Goal: Transaction & Acquisition: Purchase product/service

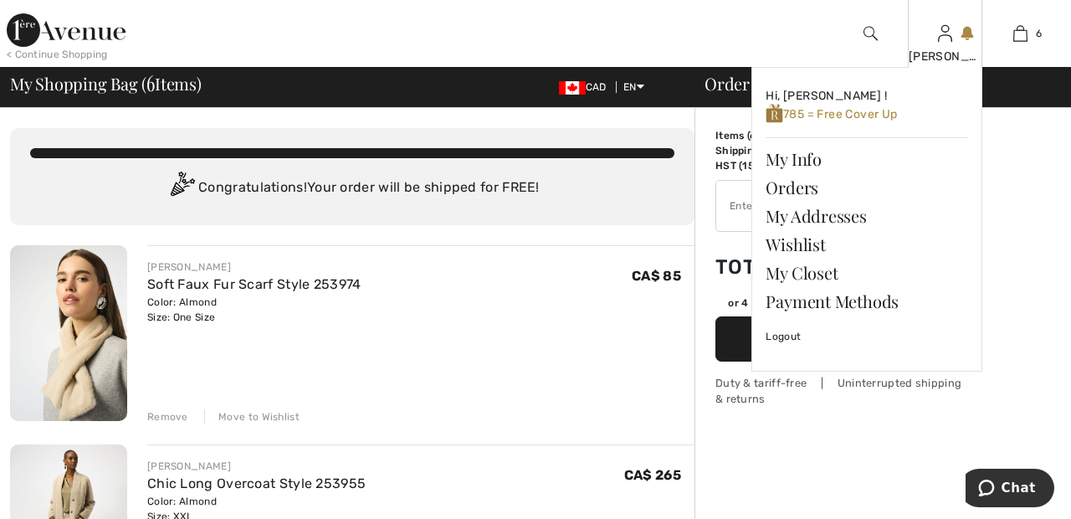
click at [947, 36] on img at bounding box center [945, 33] width 14 height 20
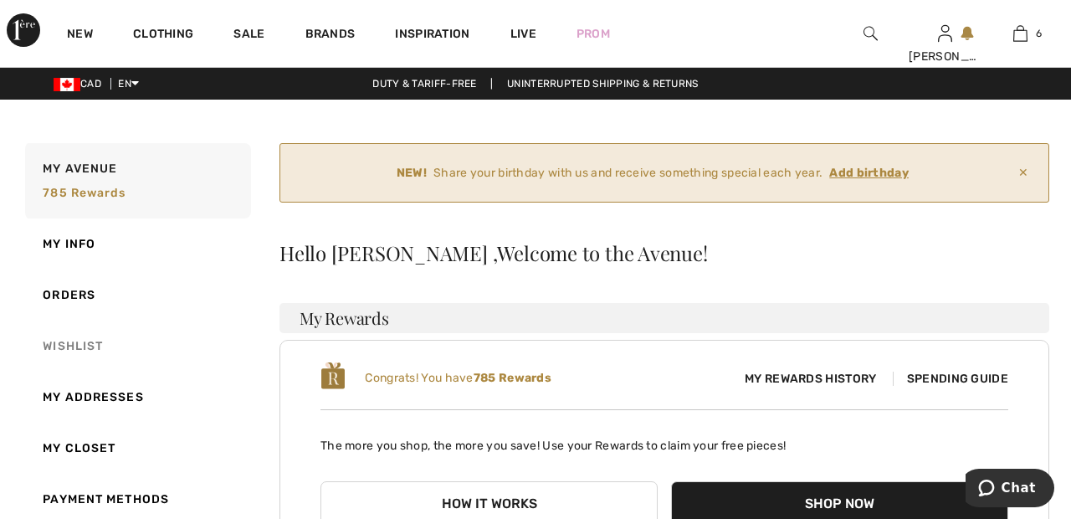
click at [84, 340] on link "Wishlist" at bounding box center [136, 345] width 229 height 51
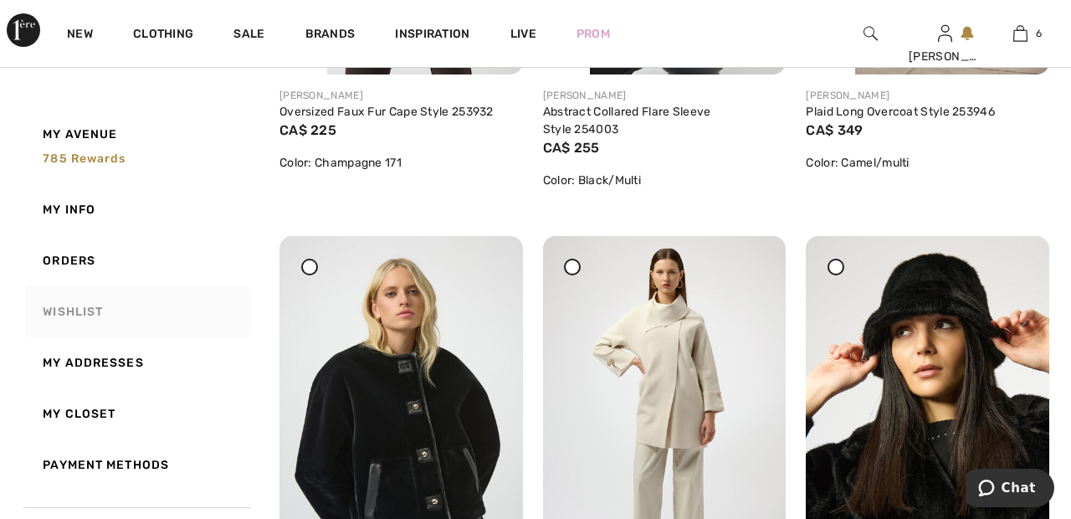
scroll to position [2770, 0]
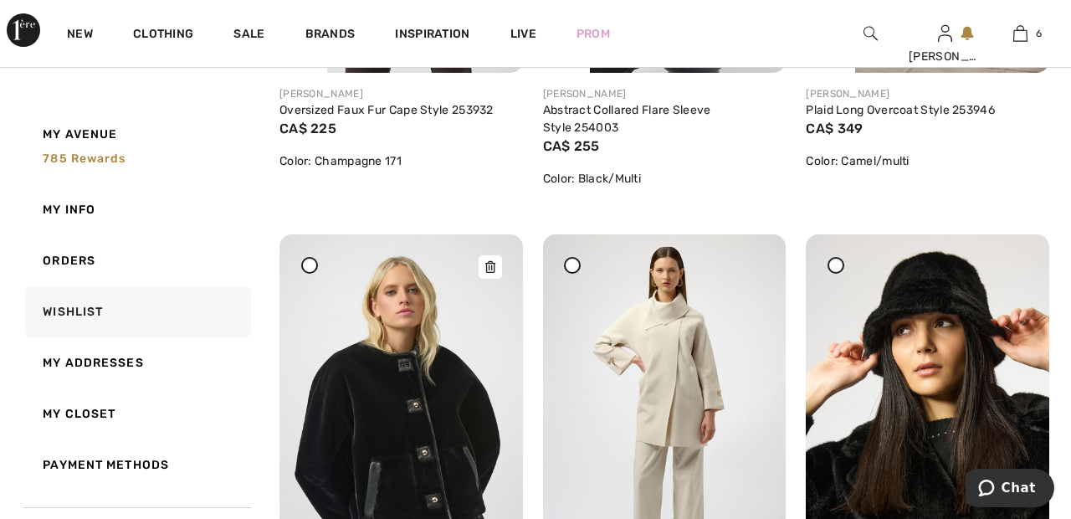
click at [412, 427] on img at bounding box center [400, 416] width 243 height 364
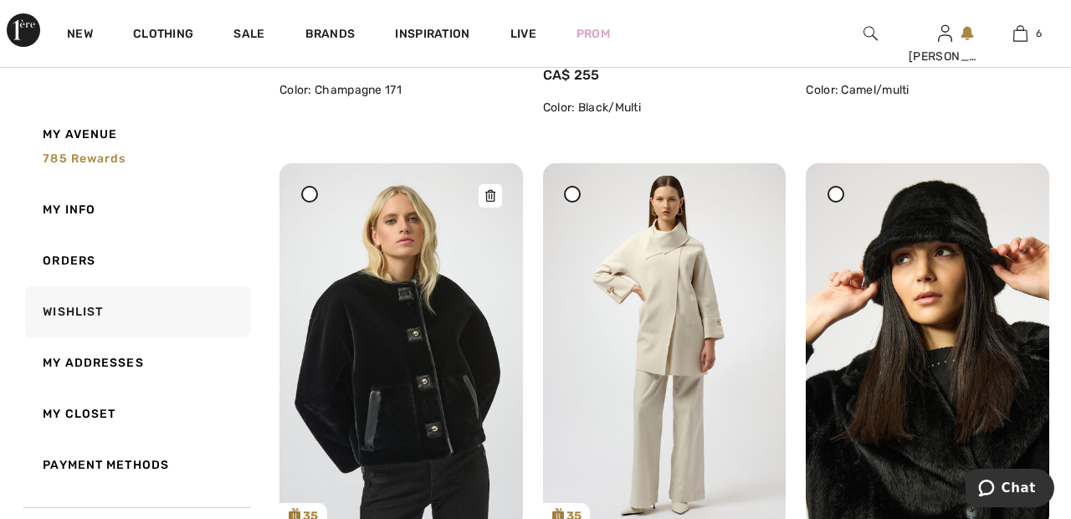
scroll to position [2850, 0]
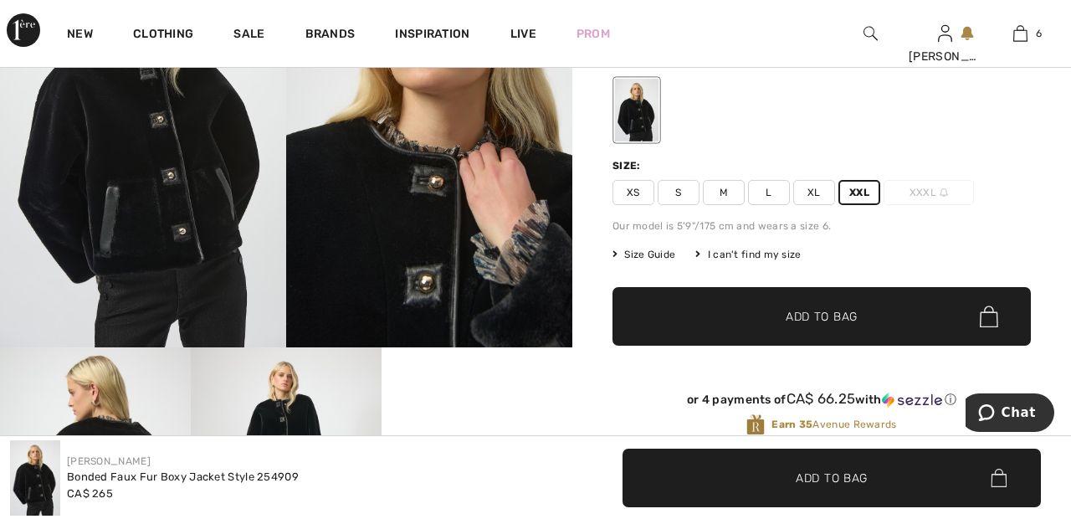
scroll to position [253, 0]
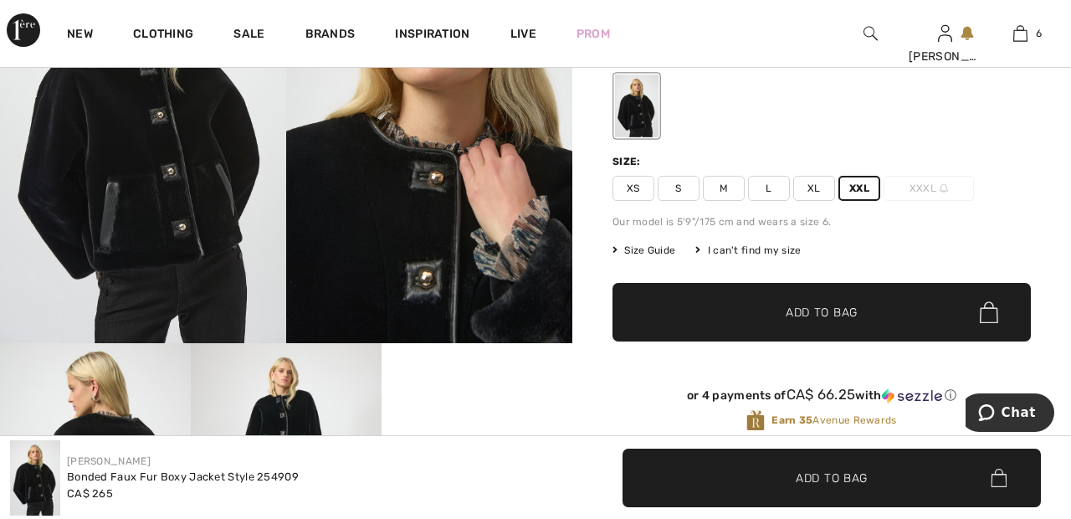
click at [864, 316] on span "✔ Added to Bag Add to Bag" at bounding box center [821, 312] width 418 height 59
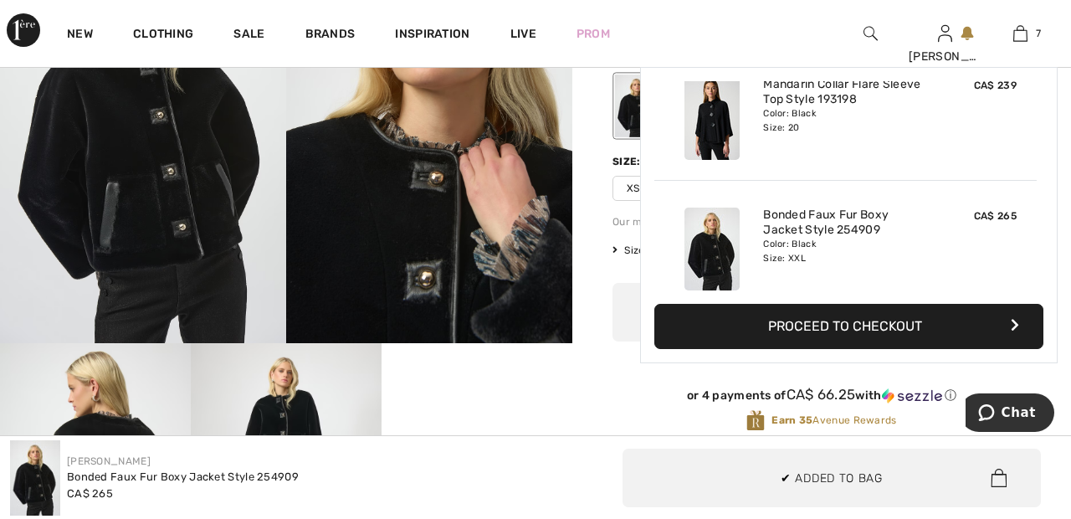
scroll to position [704, 0]
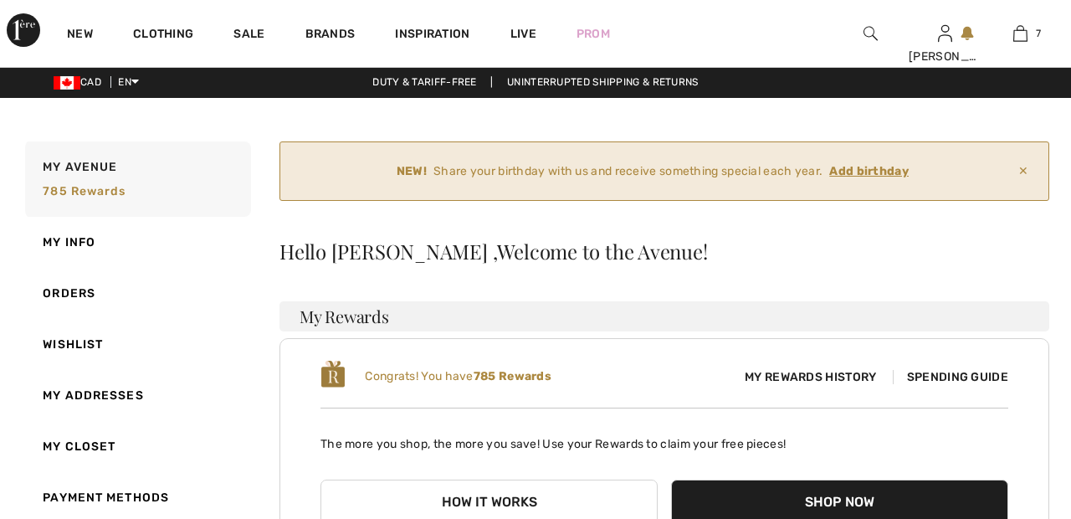
scroll to position [2, 0]
click at [85, 339] on link "Wishlist" at bounding box center [136, 344] width 229 height 51
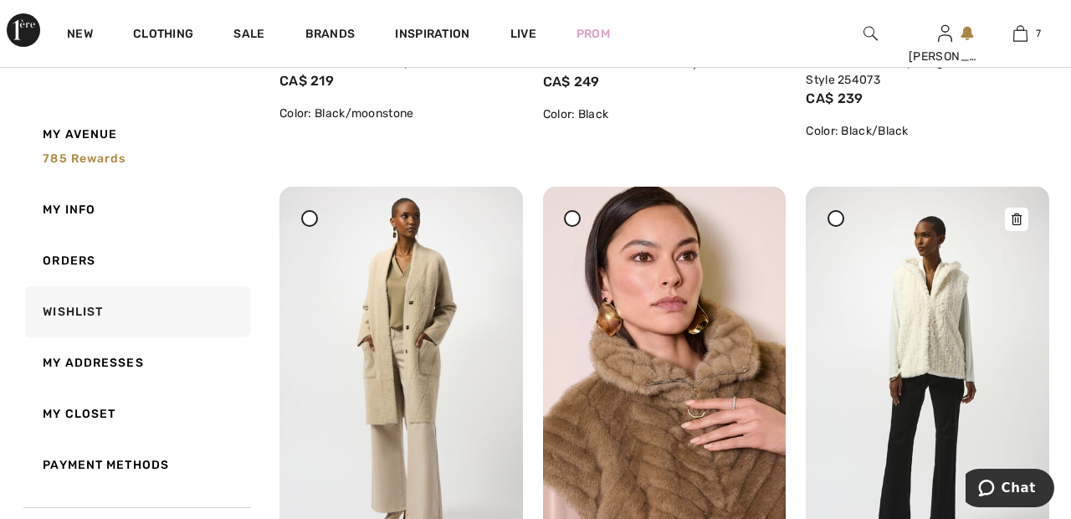
click at [933, 317] on img at bounding box center [926, 369] width 243 height 364
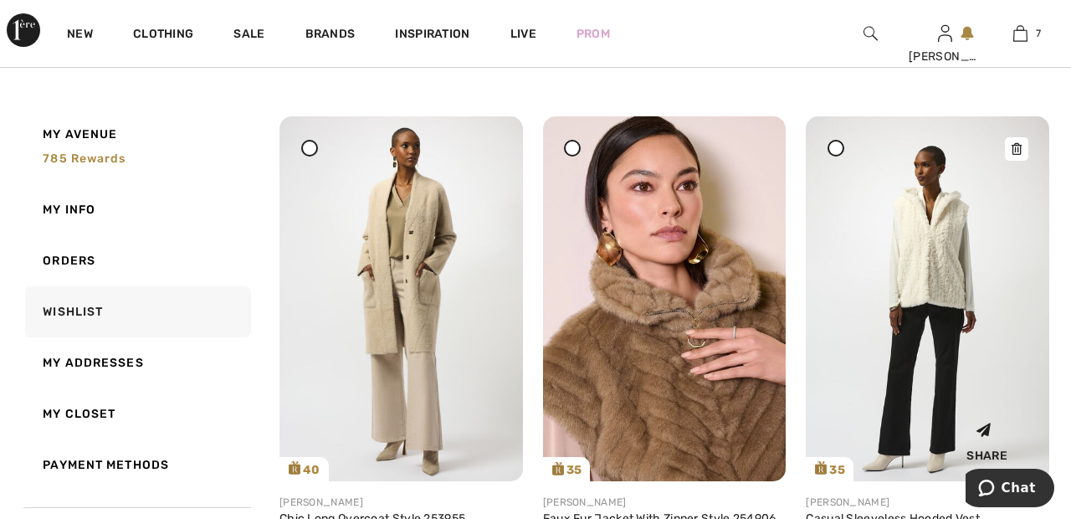
scroll to position [812, 0]
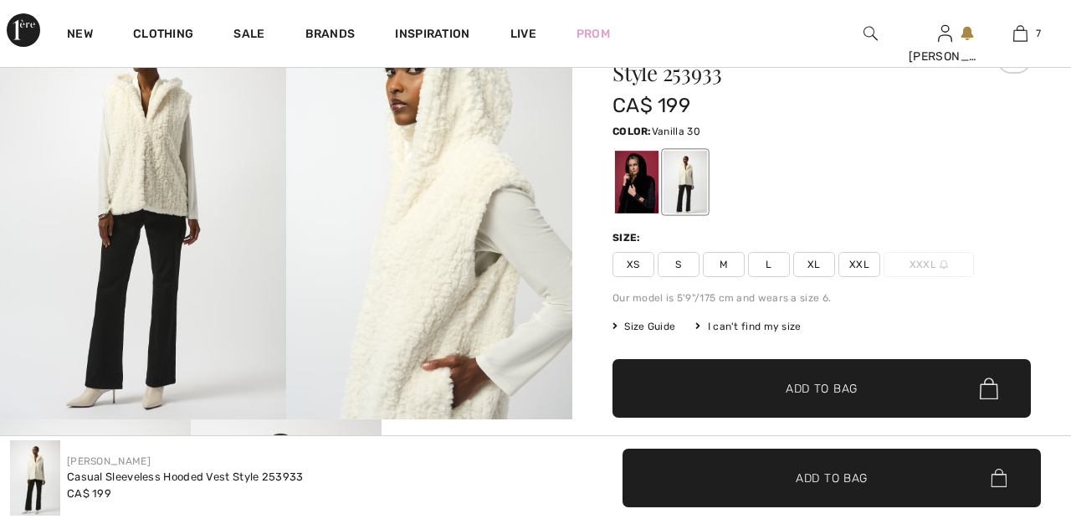
click at [856, 265] on span "XXL" at bounding box center [859, 264] width 42 height 25
click at [851, 389] on span "Add to Bag" at bounding box center [821, 389] width 72 height 18
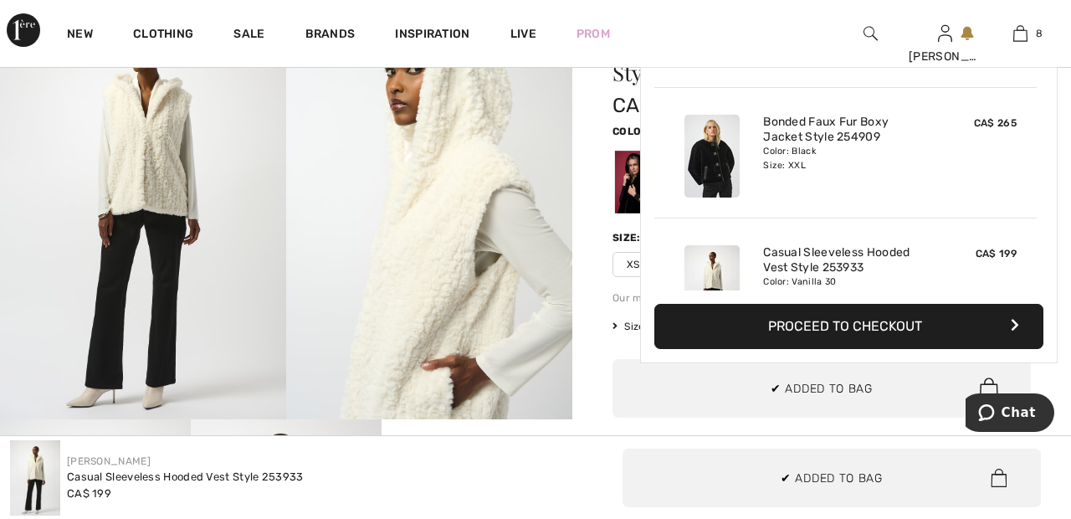
scroll to position [835, 0]
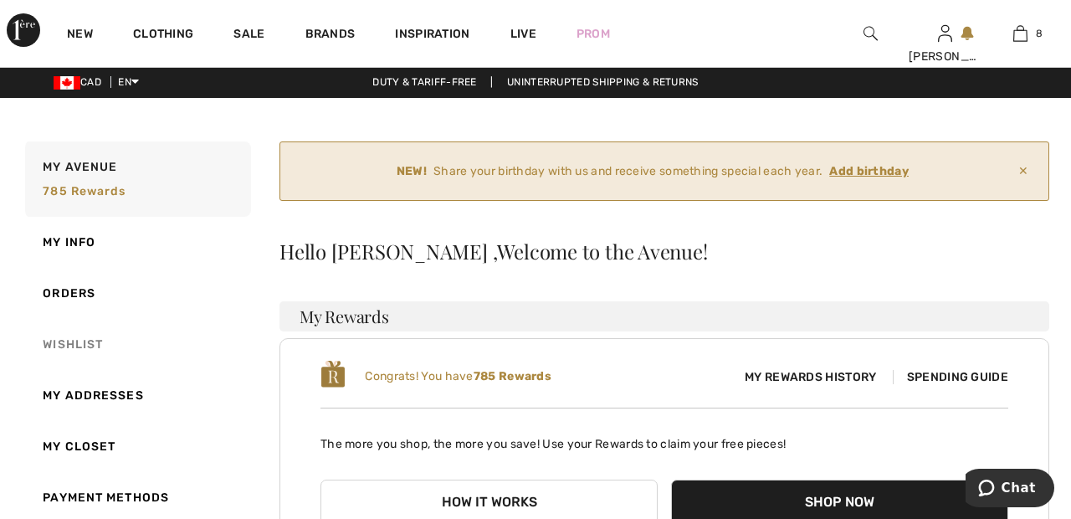
click at [86, 337] on link "Wishlist" at bounding box center [136, 344] width 229 height 51
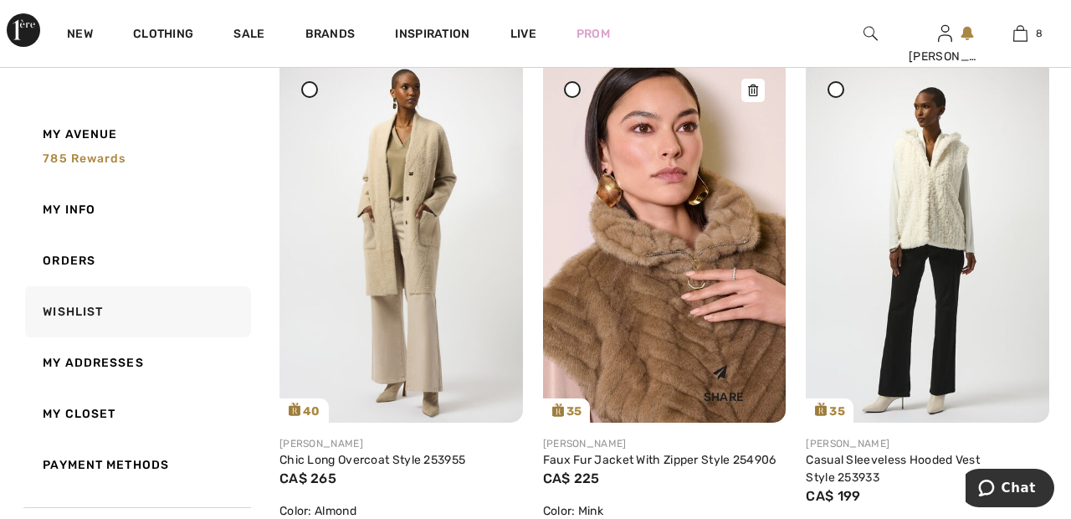
click at [715, 331] on img at bounding box center [664, 240] width 243 height 365
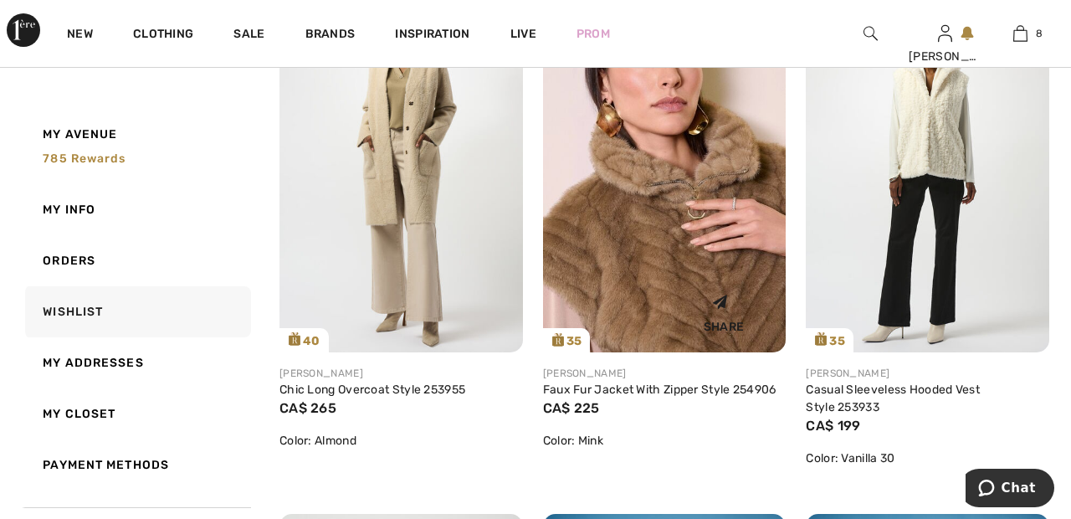
scroll to position [941, 0]
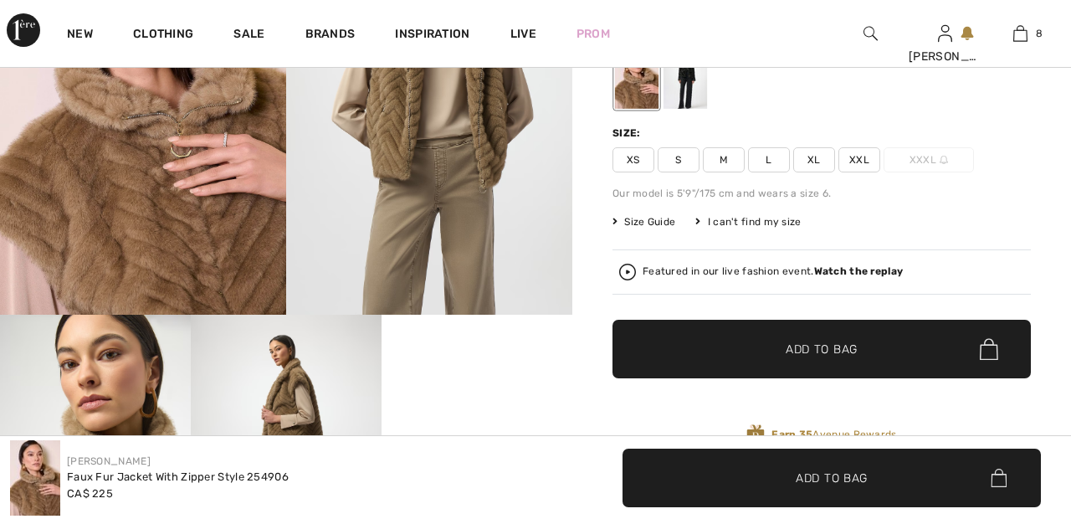
click at [868, 153] on span "XXL" at bounding box center [859, 159] width 42 height 25
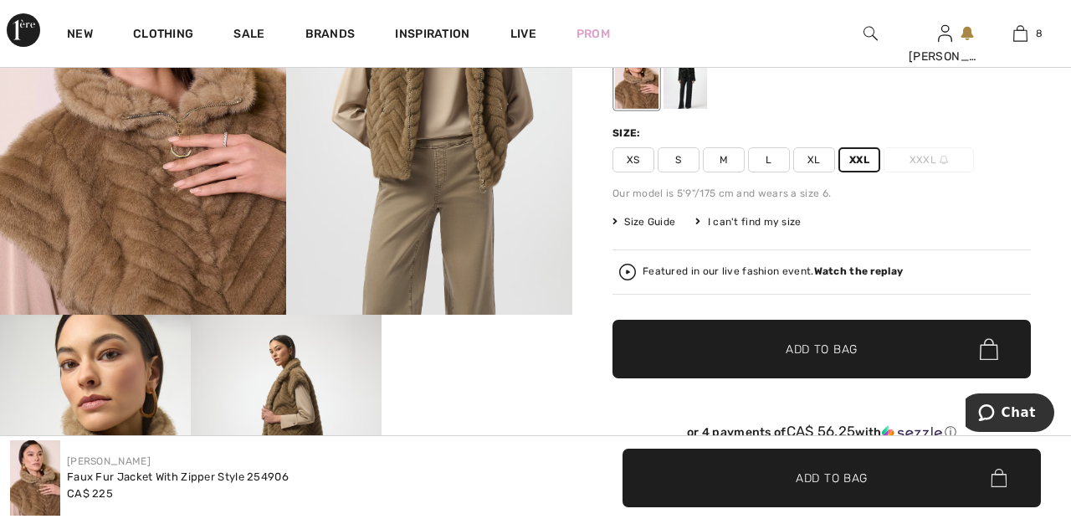
click at [850, 360] on span "✔ Added to Bag Add to Bag" at bounding box center [821, 349] width 418 height 59
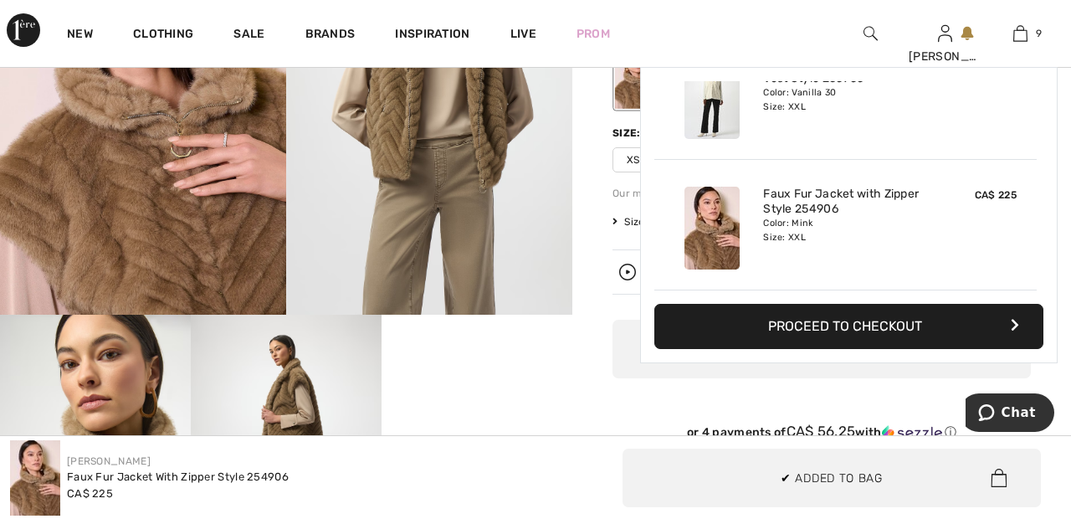
scroll to position [965, 0]
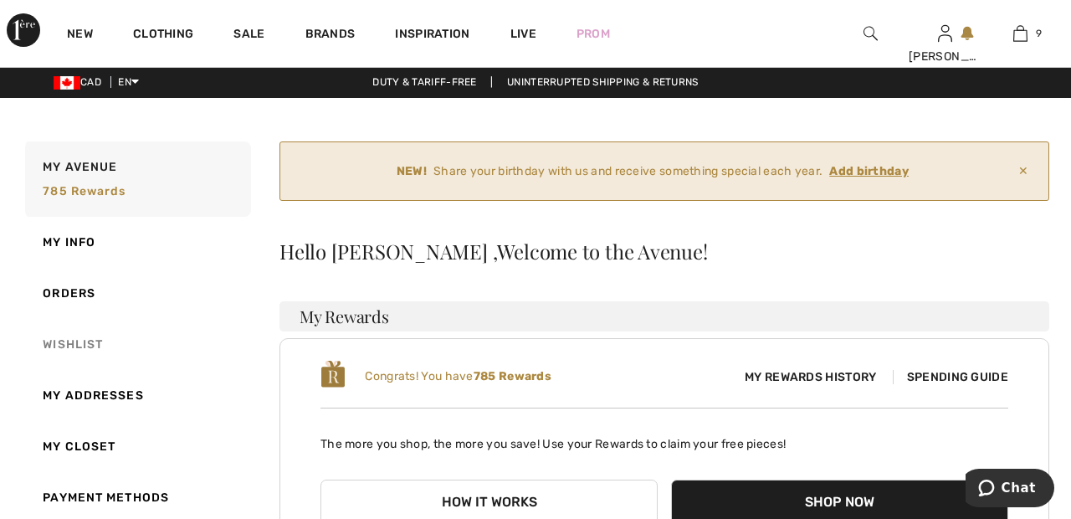
click at [87, 340] on link "Wishlist" at bounding box center [136, 344] width 229 height 51
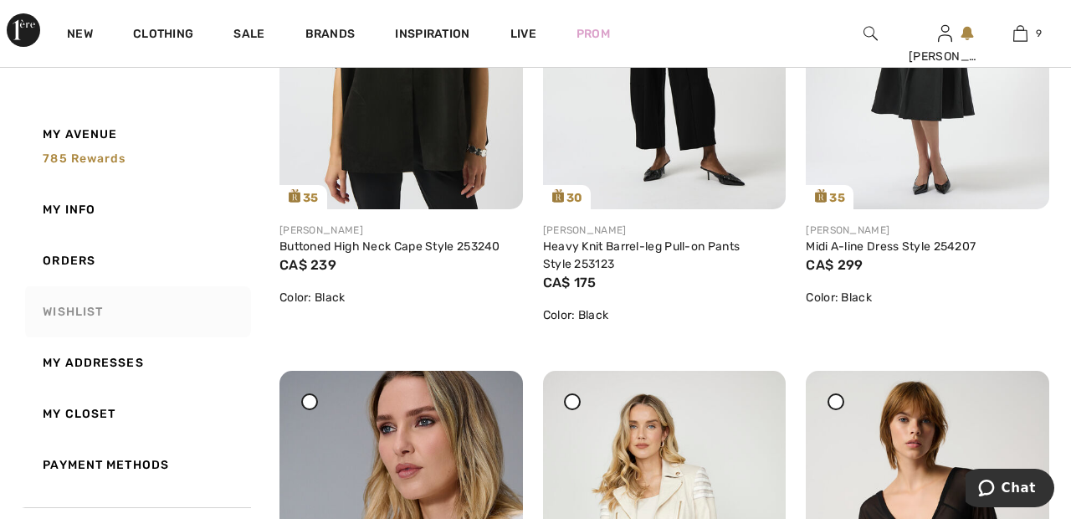
scroll to position [3650, 0]
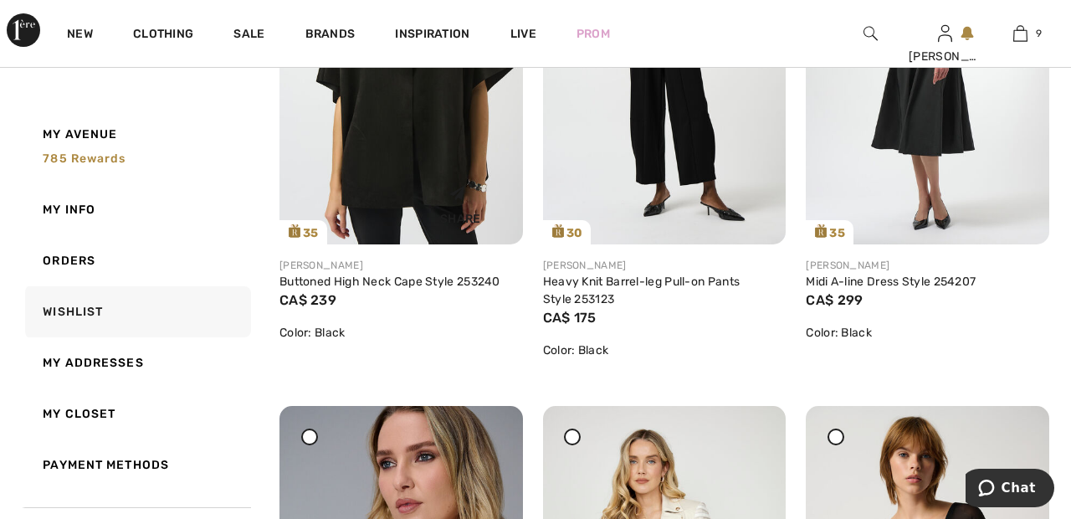
click at [435, 158] on img at bounding box center [400, 62] width 243 height 364
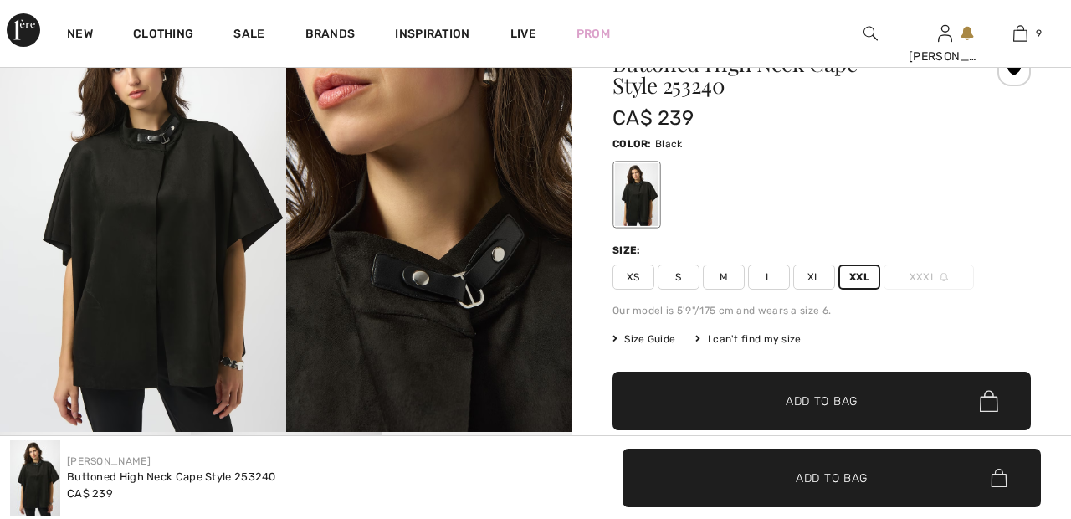
click at [880, 401] on span "✔ Added to Bag Add to Bag" at bounding box center [821, 400] width 418 height 59
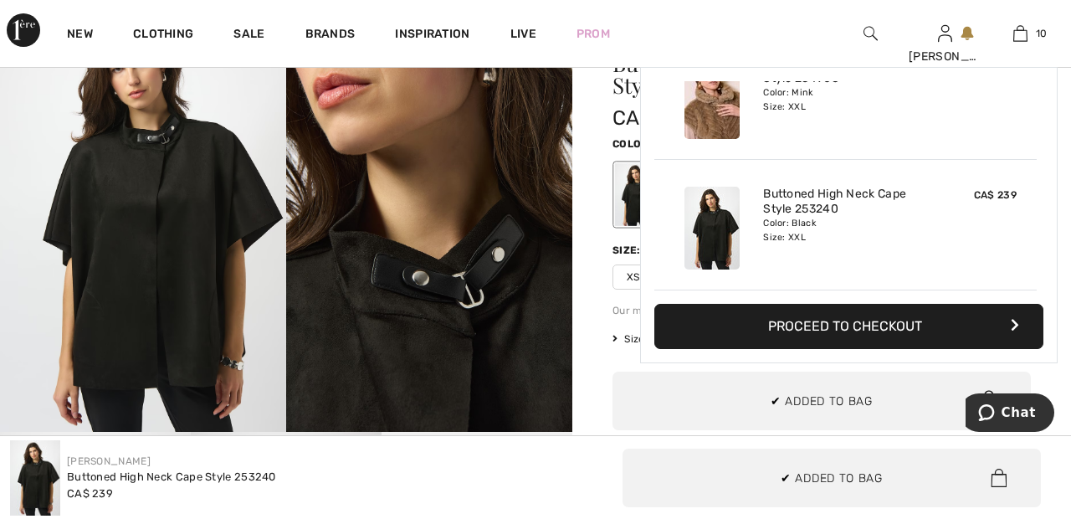
scroll to position [1096, 0]
click at [1026, 37] on img at bounding box center [1020, 33] width 14 height 20
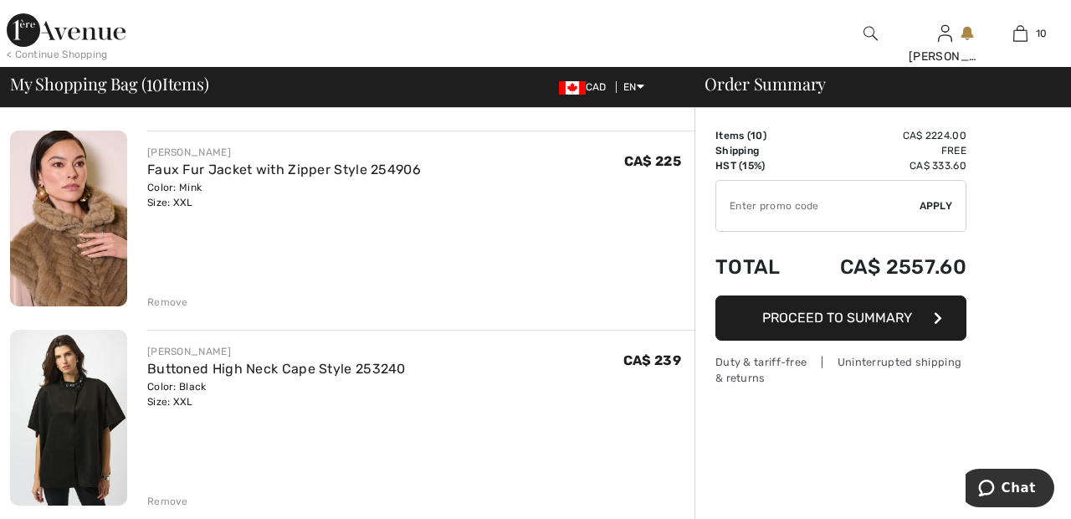
scroll to position [1704, 0]
